Goal: Task Accomplishment & Management: Use online tool/utility

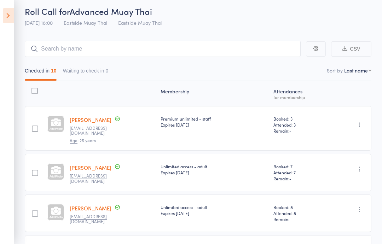
click at [11, 22] on icon at bounding box center [8, 15] width 11 height 15
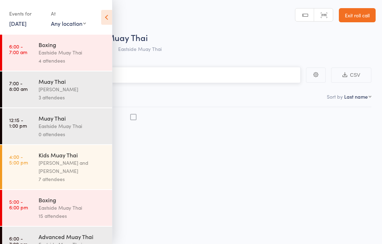
scroll to position [0, 0]
click at [68, 225] on div "Boxing Eastside Muay Thai 15 attendees" at bounding box center [76, 208] width 74 height 36
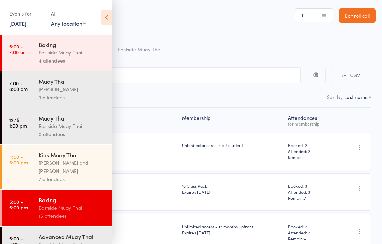
click at [80, 125] on div "Eastside Muay Thai" at bounding box center [73, 126] width 68 height 8
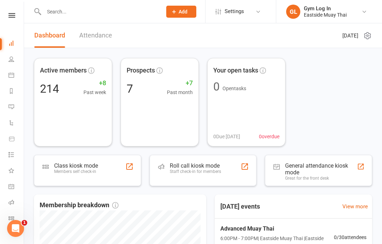
click at [207, 167] on div "Roll call kiosk mode" at bounding box center [195, 165] width 51 height 7
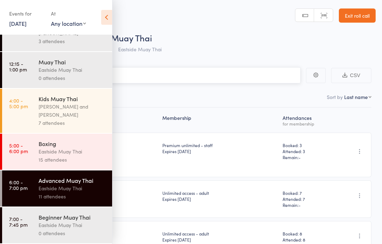
scroll to position [61, 0]
click at [62, 223] on div "Eastside Muay Thai" at bounding box center [73, 225] width 68 height 8
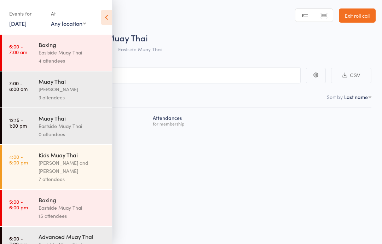
click at [108, 17] on icon at bounding box center [106, 17] width 11 height 15
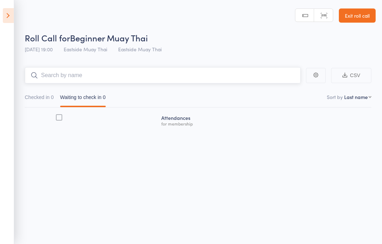
click at [146, 76] on input "search" at bounding box center [163, 75] width 276 height 16
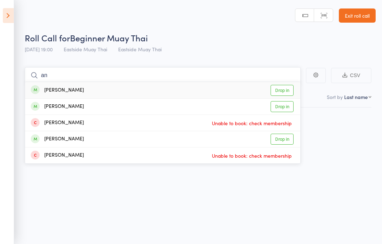
type input "a"
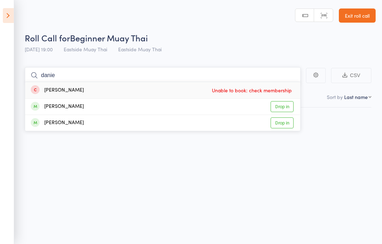
type input "danie"
click at [162, 85] on div "Daniel Wilkinson Unable to book: check membership" at bounding box center [162, 90] width 275 height 16
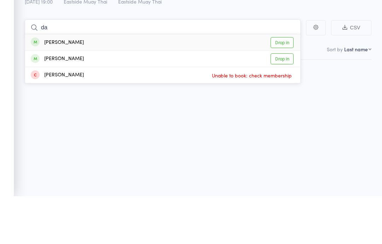
type input "d"
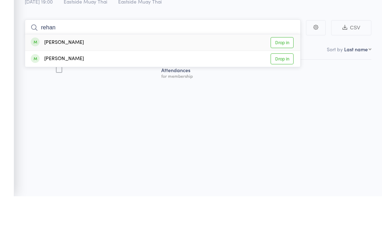
type input "rehan"
click at [279, 85] on link "Drop in" at bounding box center [282, 90] width 23 height 11
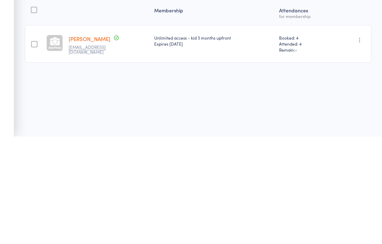
click at [41, 133] on div at bounding box center [34, 152] width 19 height 38
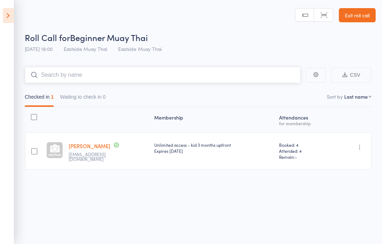
click at [80, 75] on input "search" at bounding box center [163, 75] width 276 height 16
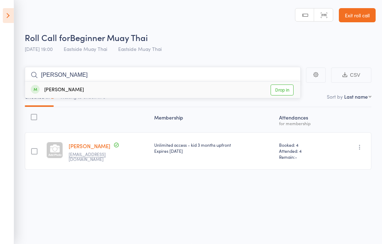
type input "sam b"
click at [62, 87] on div "Sam Burns" at bounding box center [57, 90] width 53 height 8
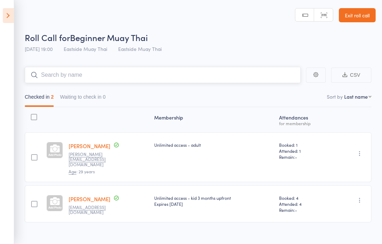
click at [98, 75] on input "search" at bounding box center [163, 75] width 276 height 16
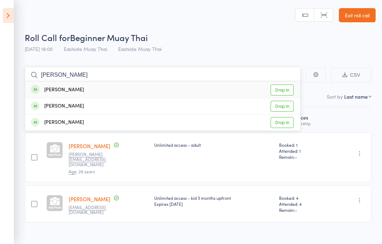
type input "felip"
click at [89, 88] on div "Felipe Bressan Drop in" at bounding box center [162, 90] width 275 height 16
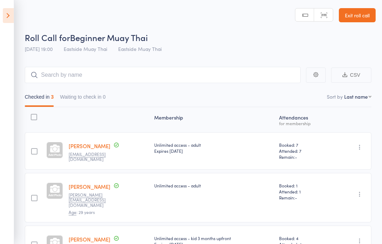
click at [235, 89] on div "Checked in 3 Waiting to check in 0" at bounding box center [198, 95] width 347 height 24
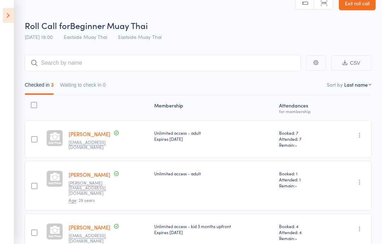
scroll to position [40, 0]
